Goal: Task Accomplishment & Management: Manage account settings

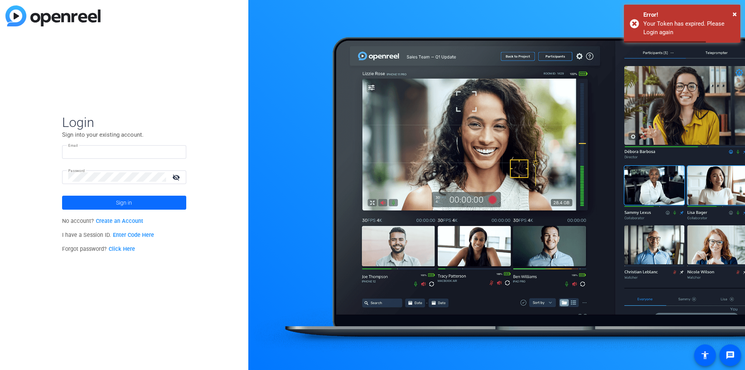
type input "[EMAIL_ADDRESS][PERSON_NAME][DOMAIN_NAME]"
click at [136, 208] on span at bounding box center [124, 202] width 124 height 19
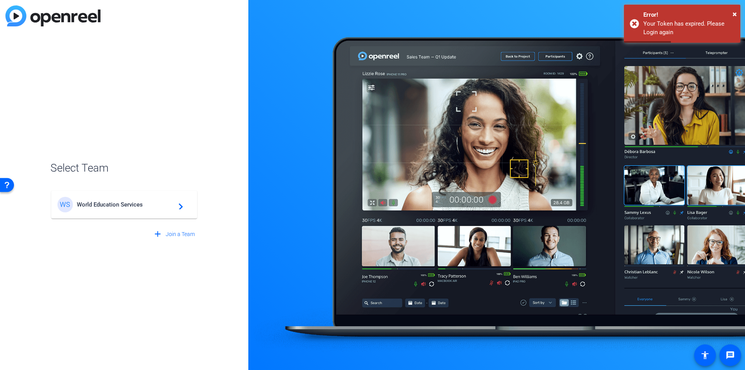
click at [137, 201] on span "World Education Services" at bounding box center [125, 204] width 97 height 7
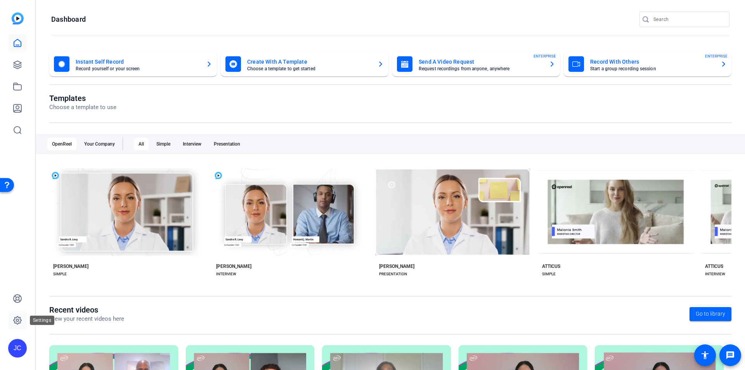
click at [17, 315] on link at bounding box center [17, 320] width 19 height 19
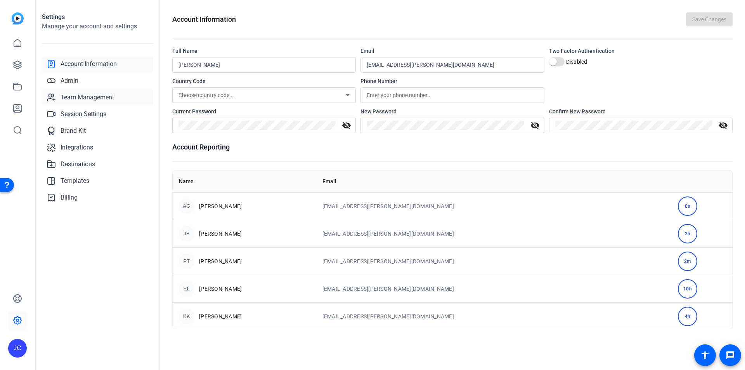
click at [80, 93] on span "Team Management" at bounding box center [88, 97] width 54 height 9
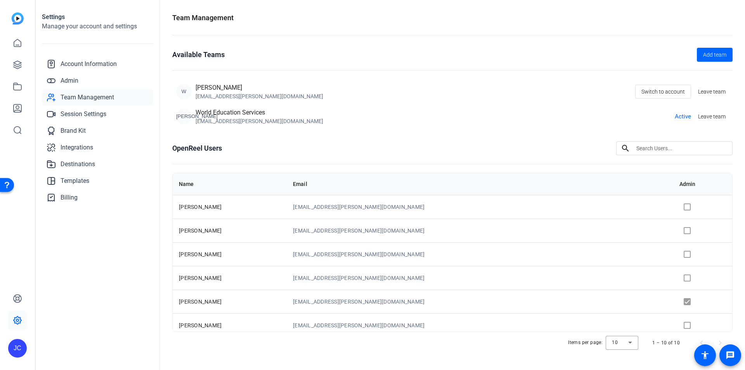
click at [673, 206] on td at bounding box center [702, 207] width 59 height 24
click at [673, 207] on td at bounding box center [702, 207] width 59 height 24
click at [85, 77] on link "Admin" at bounding box center [97, 81] width 111 height 16
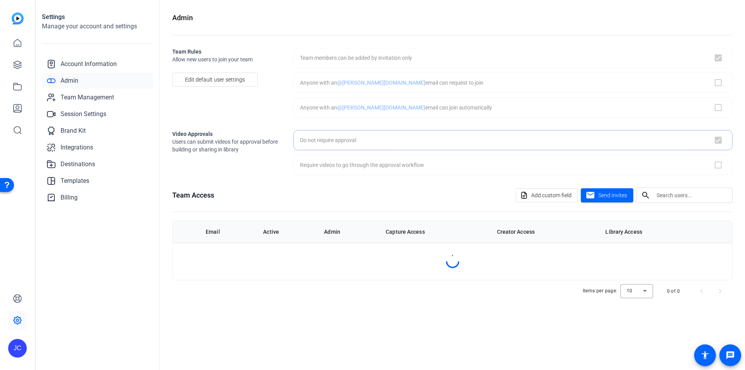
checkbox input "true"
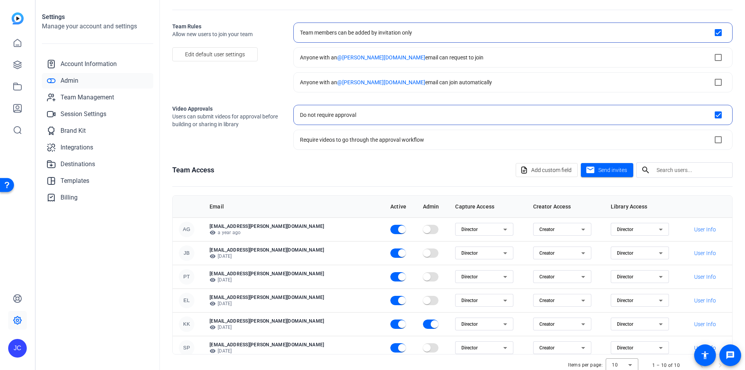
scroll to position [39, 0]
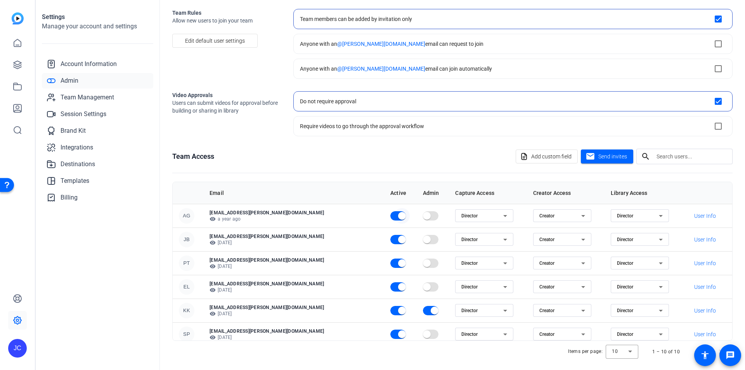
click at [398, 217] on span "button" at bounding box center [402, 216] width 8 height 8
click at [398, 237] on span "button" at bounding box center [402, 240] width 8 height 8
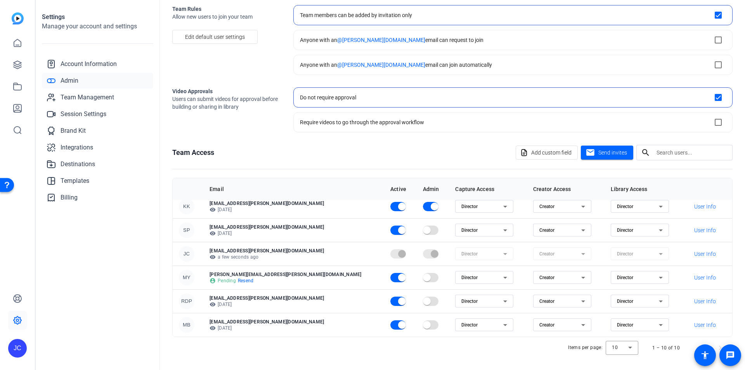
scroll to position [44, 0]
click at [398, 325] on span "button" at bounding box center [402, 324] width 8 height 8
click at [609, 152] on span "Send invites" at bounding box center [612, 151] width 29 height 8
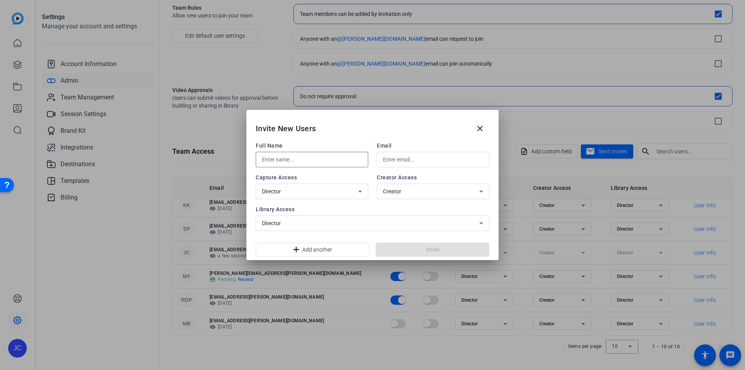
click at [308, 157] on input "text" at bounding box center [312, 159] width 100 height 9
type input "[PERSON_NAME]"
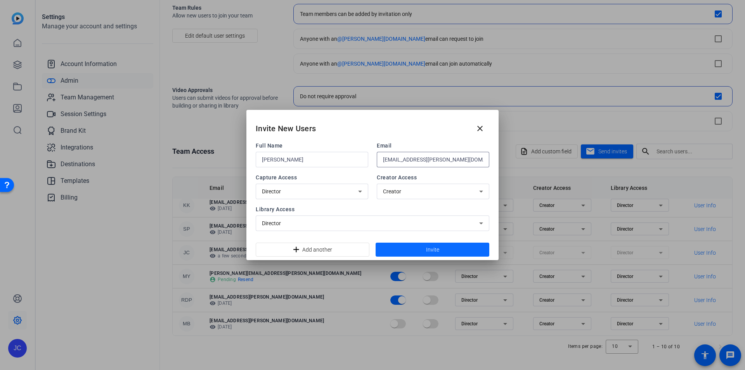
type input "[EMAIL_ADDRESS][PERSON_NAME][DOMAIN_NAME]"
click at [419, 251] on span at bounding box center [433, 249] width 114 height 19
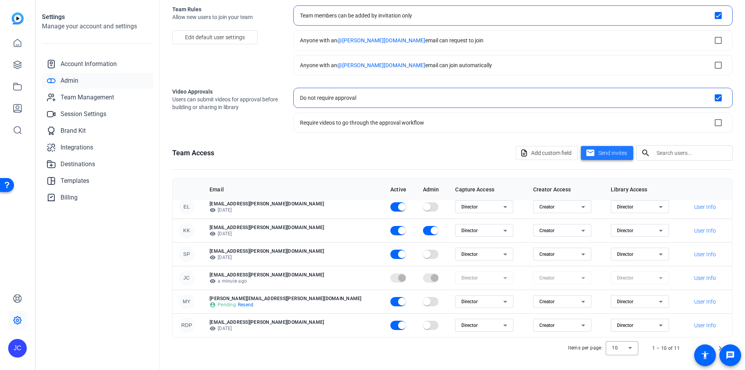
scroll to position [44, 0]
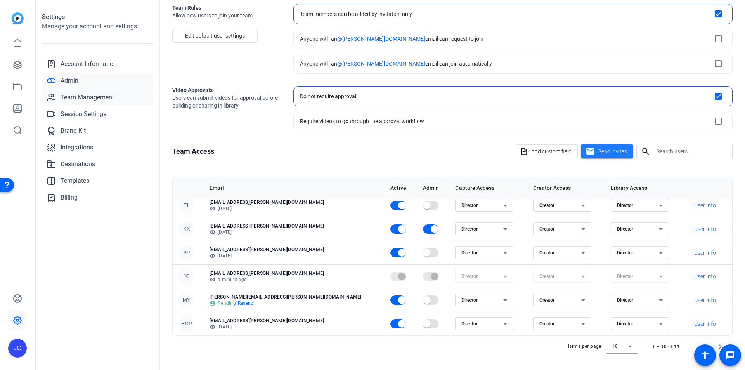
click at [100, 95] on span "Team Management" at bounding box center [88, 97] width 54 height 9
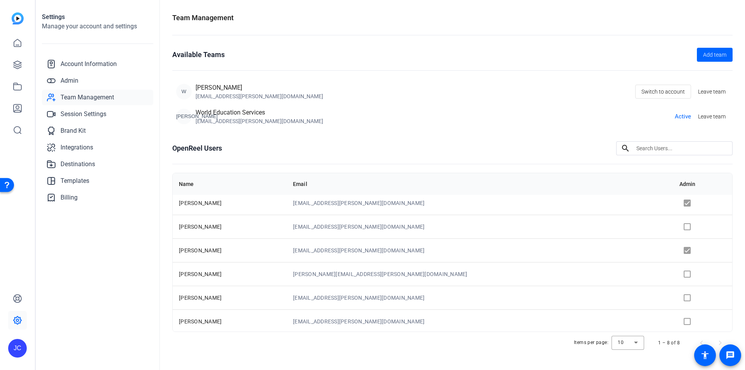
scroll to position [53, 0]
click at [76, 78] on span "Admin" at bounding box center [70, 80] width 18 height 9
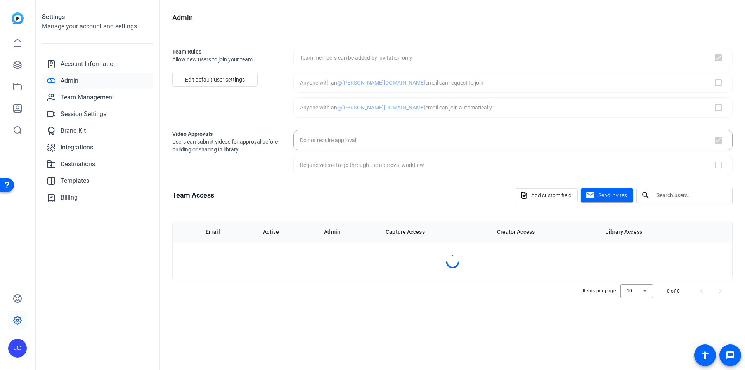
checkbox input "true"
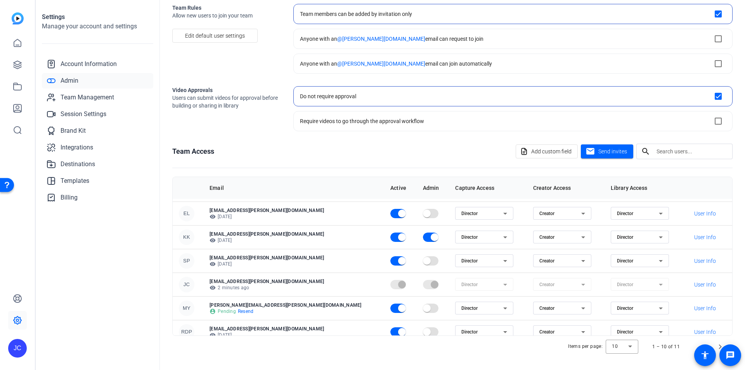
scroll to position [100, 0]
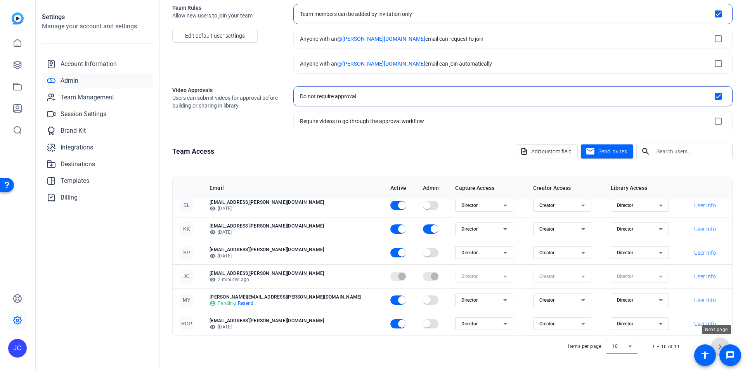
click at [717, 346] on span "Next page" at bounding box center [720, 346] width 19 height 19
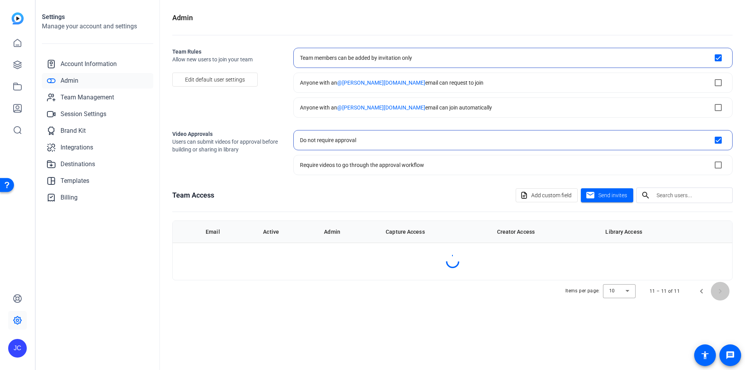
scroll to position [0, 0]
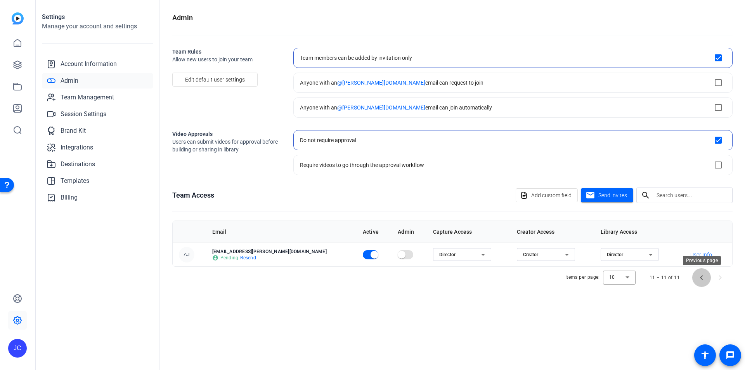
click at [698, 277] on span "Previous page" at bounding box center [701, 277] width 19 height 19
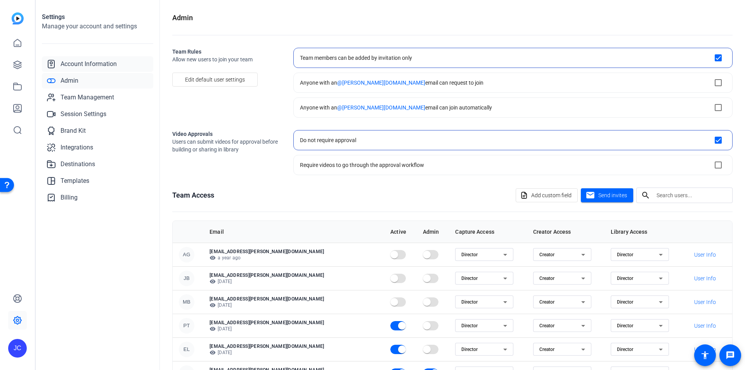
click at [85, 64] on span "Account Information" at bounding box center [89, 63] width 56 height 9
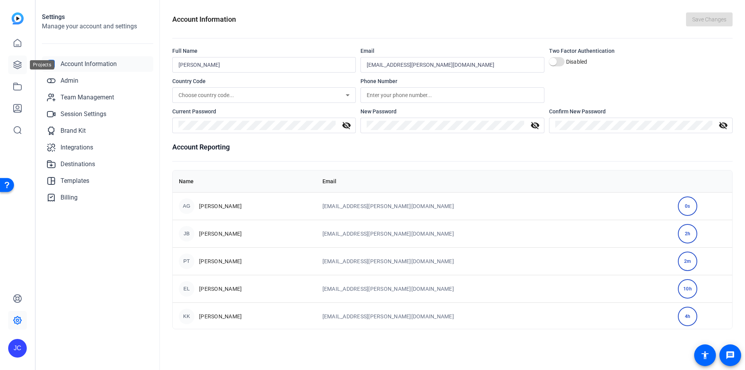
click at [17, 57] on link at bounding box center [17, 64] width 19 height 19
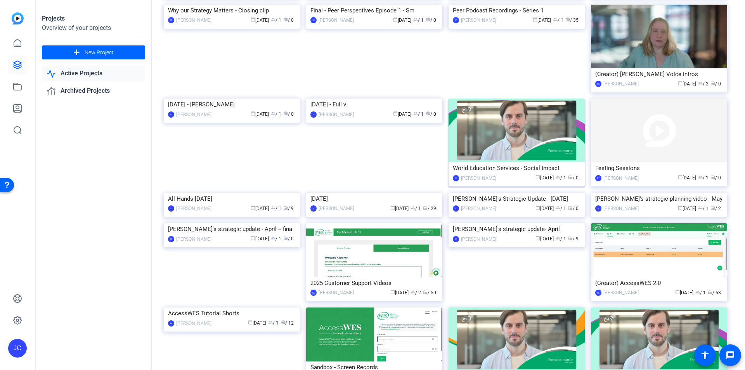
scroll to position [155, 0]
